Goal: Task Accomplishment & Management: Manage account settings

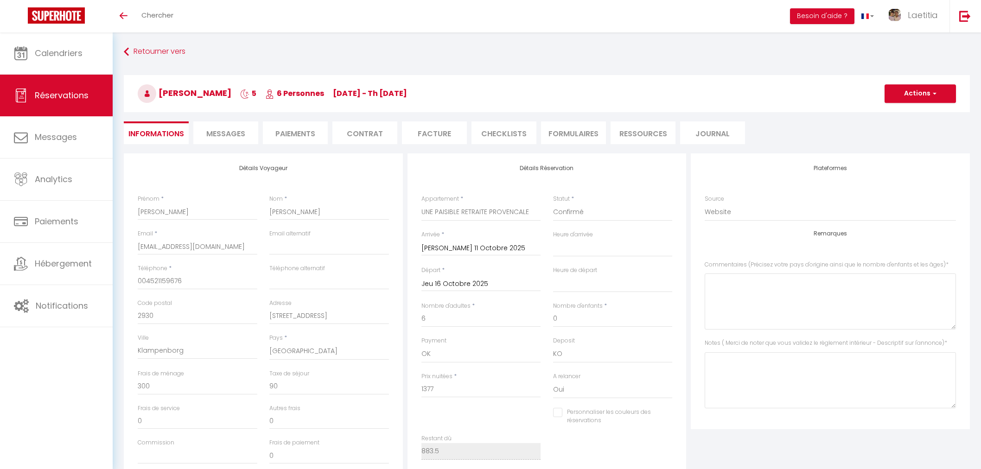
select select "DK"
select select "35099"
select select
select select "14"
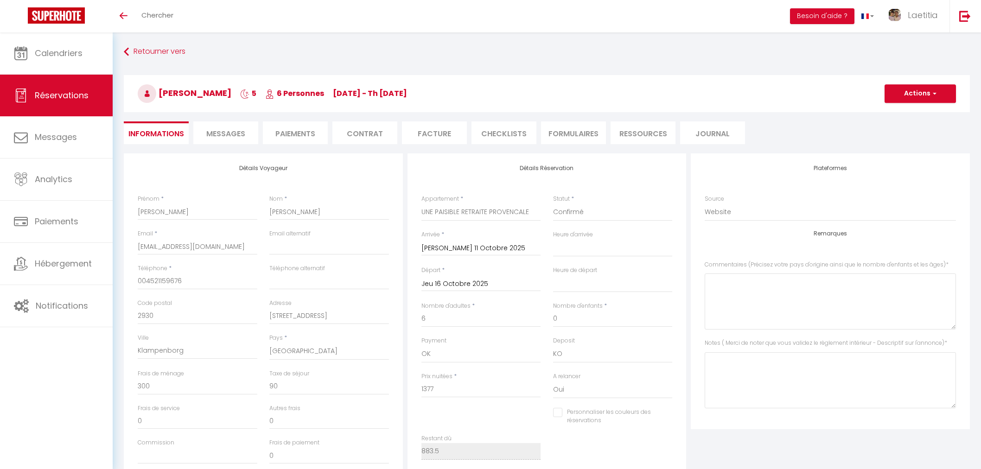
select select "69"
click at [70, 53] on span "Calendriers" at bounding box center [59, 53] width 48 height 12
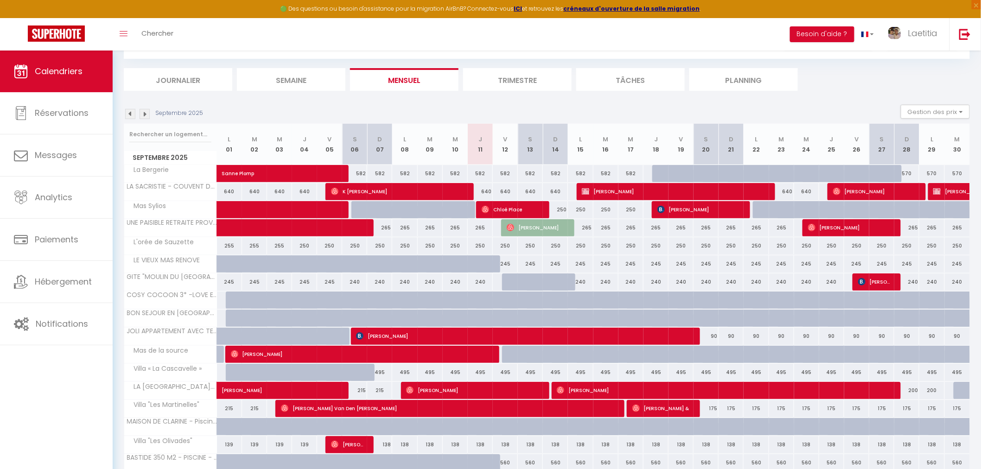
scroll to position [51, 0]
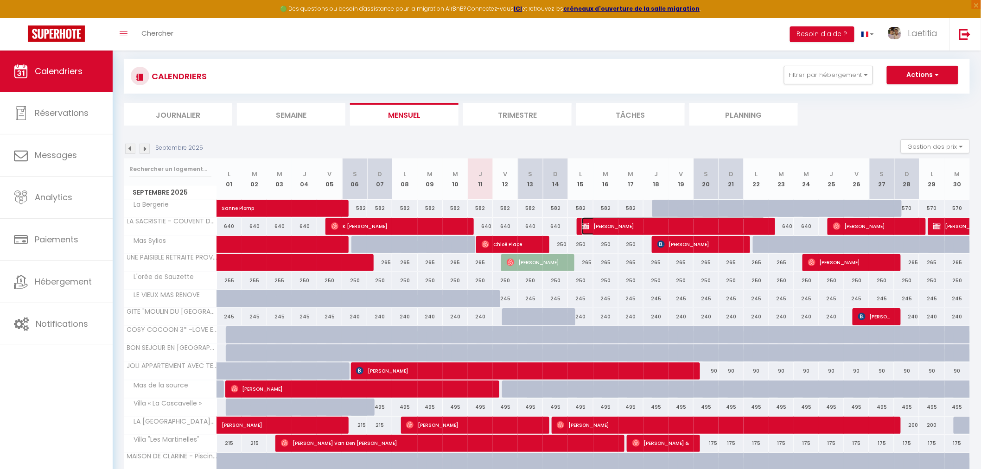
click at [618, 225] on span "[PERSON_NAME]" at bounding box center [674, 226] width 184 height 18
select select "OK"
select select "KO"
select select "1"
select select "0"
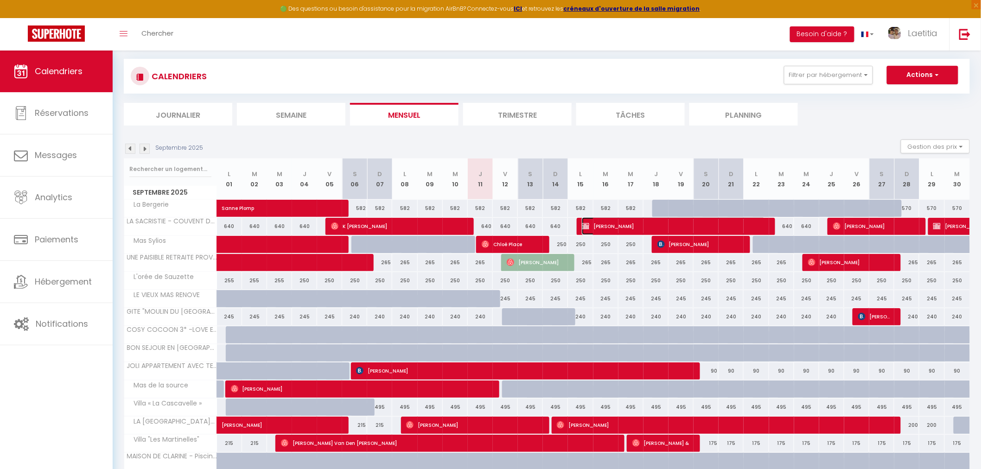
select select "1"
select select
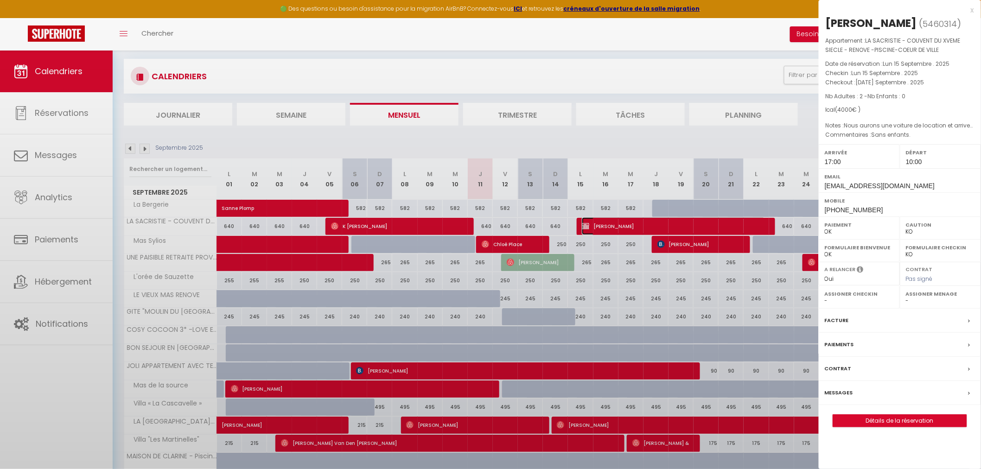
select select "23753"
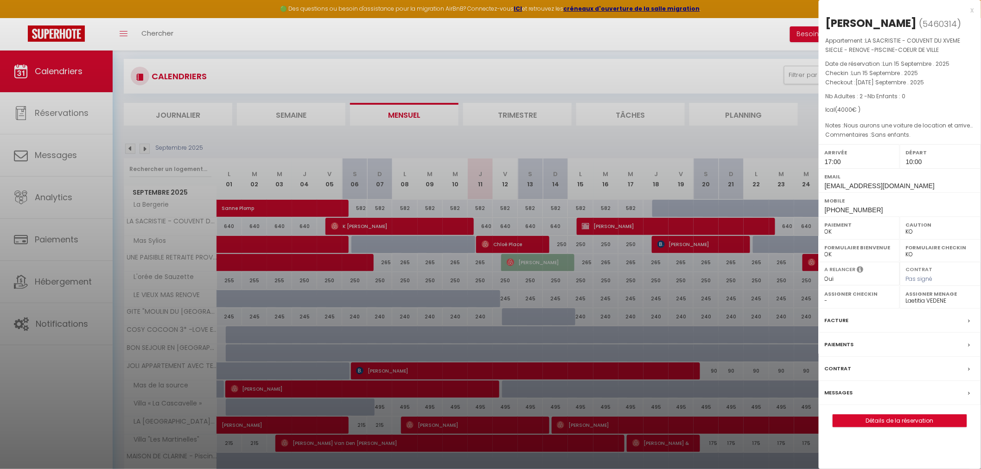
click at [830, 393] on label "Messages" at bounding box center [838, 393] width 28 height 10
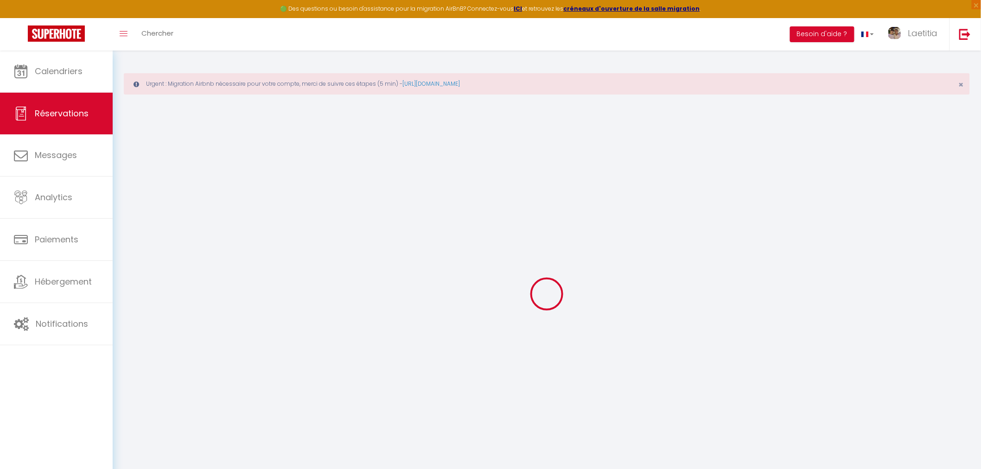
select select
checkbox input "false"
select select
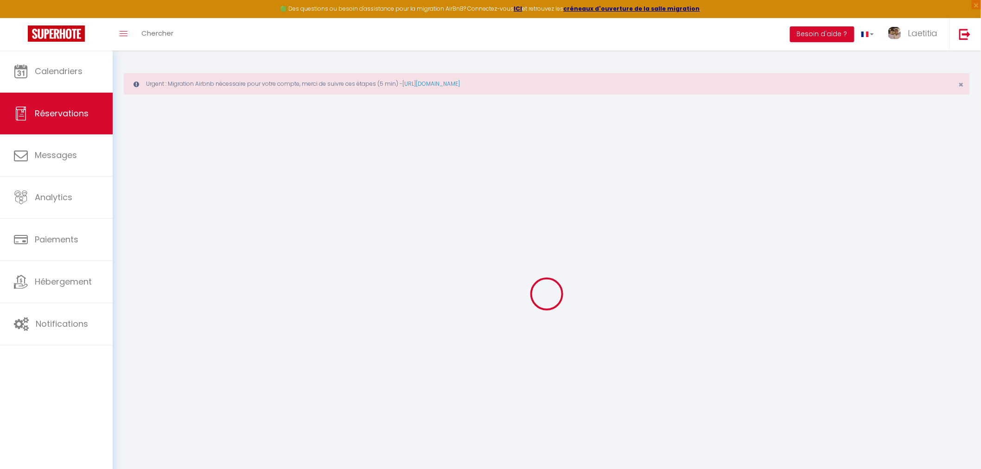
select select
checkbox input "false"
type âges\)0 "Sans enfants."
type l\'annonce\)1 "Nous aurons une voiture de location et arriverons depuis [GEOGRAPHIC_DATA] TGV.…"
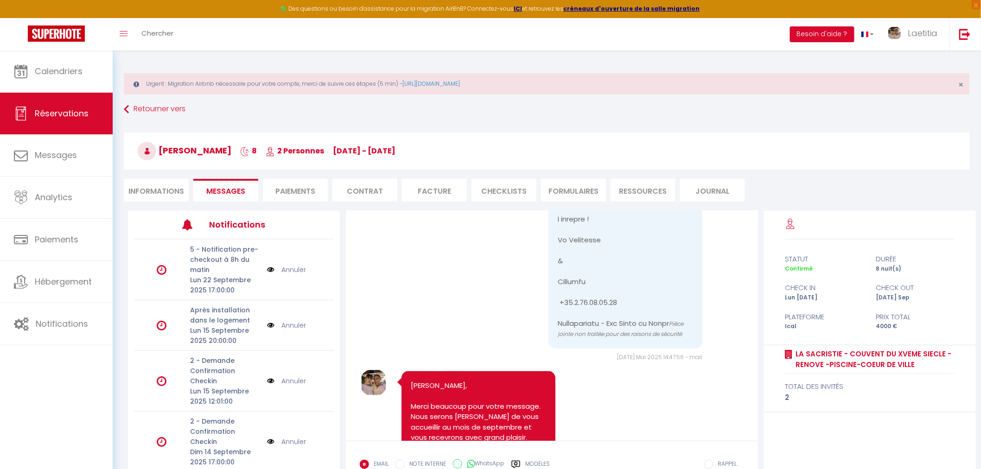
scroll to position [1613, 0]
